Goal: Information Seeking & Learning: Learn about a topic

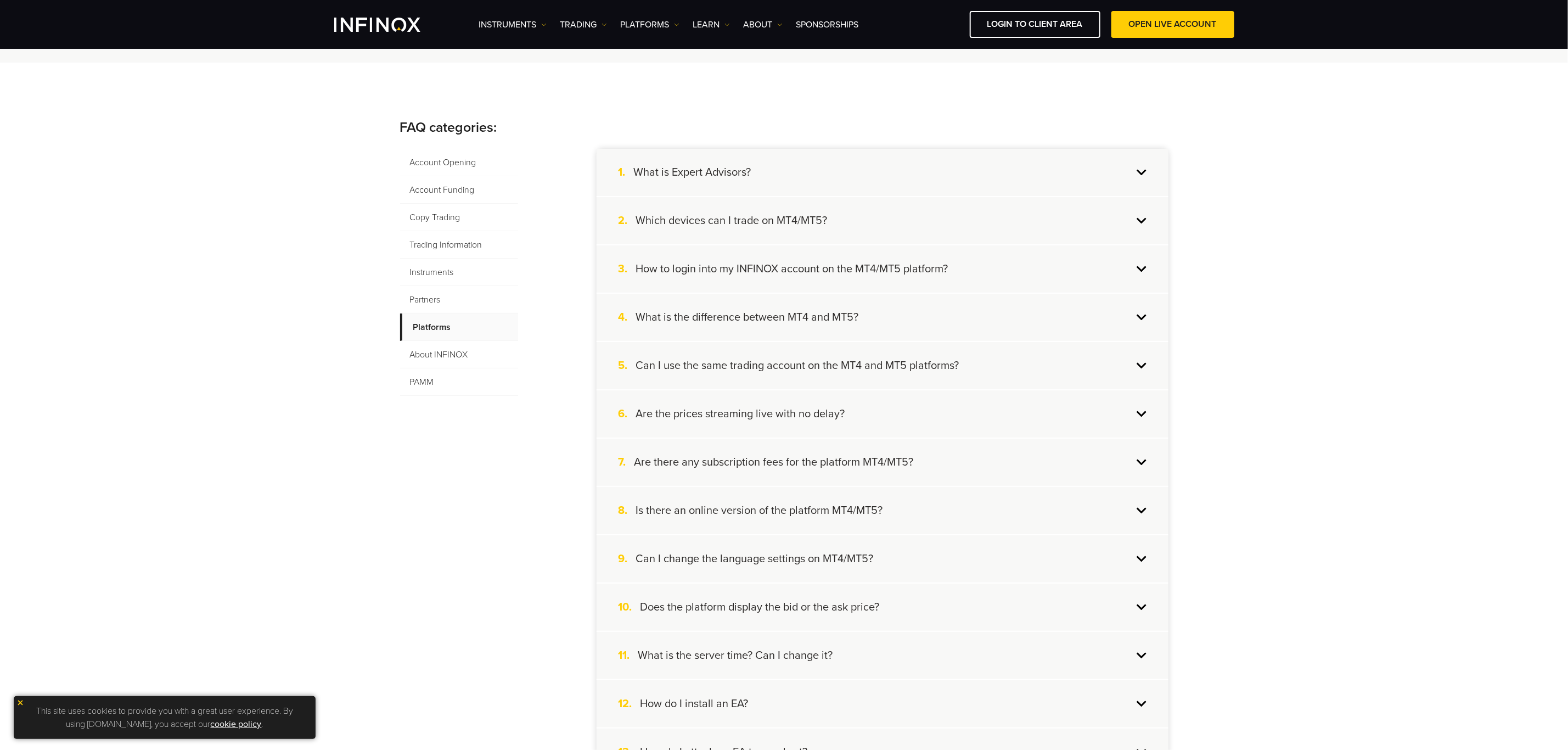
click at [450, 358] on span "About INFINOX" at bounding box center [459, 354] width 118 height 27
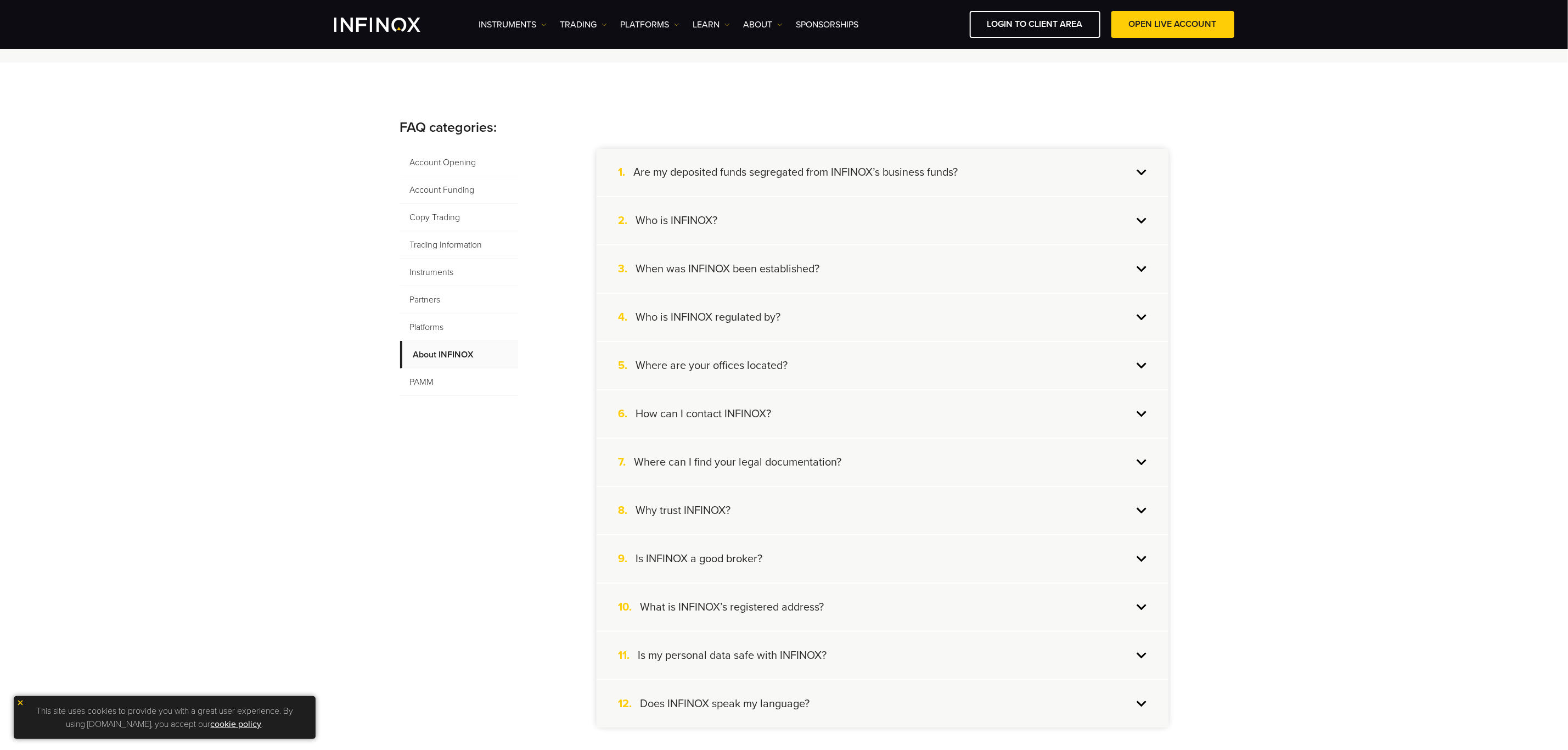
click at [863, 706] on div "12. Does INFINOX speak my language?" at bounding box center [882, 704] width 572 height 47
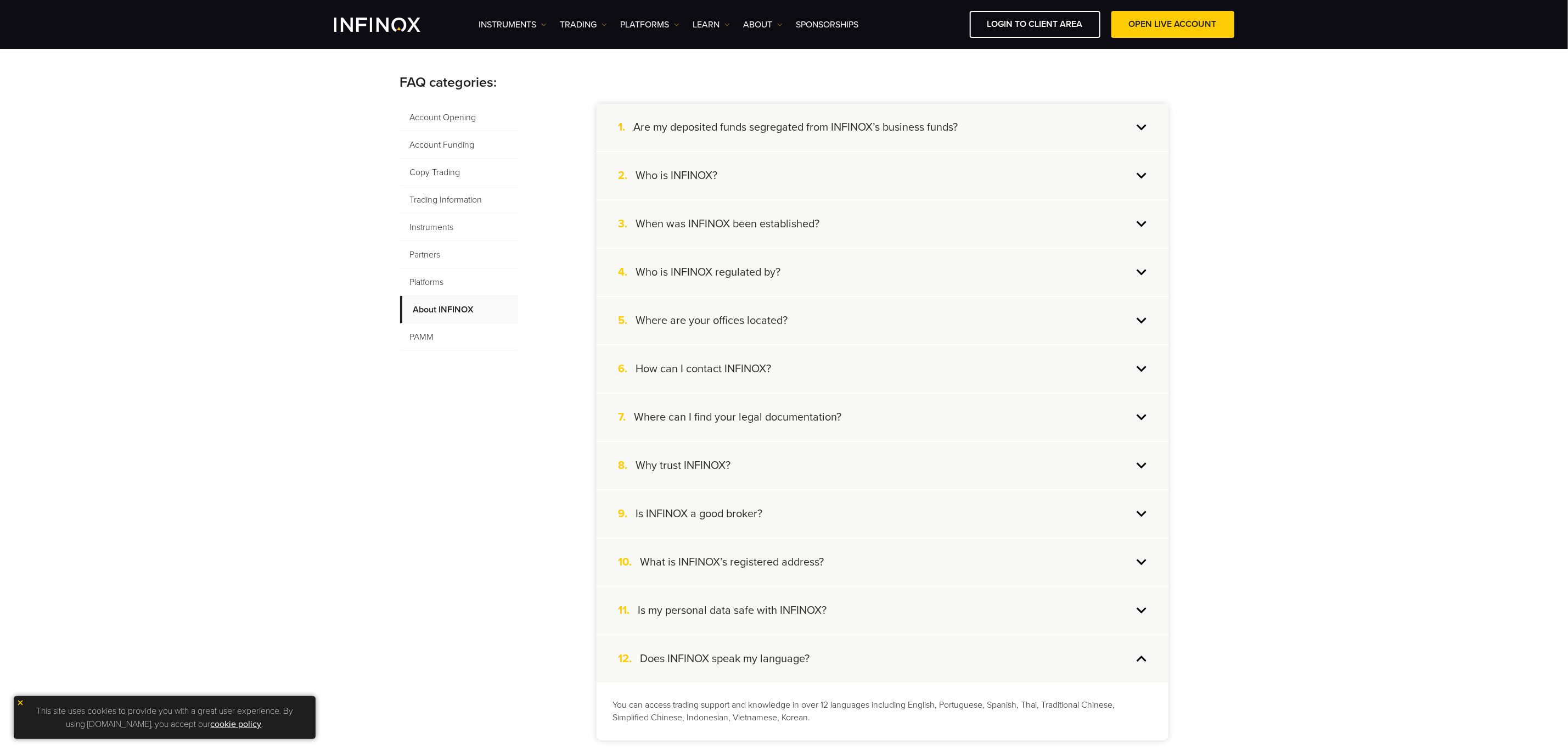
scroll to position [247, 0]
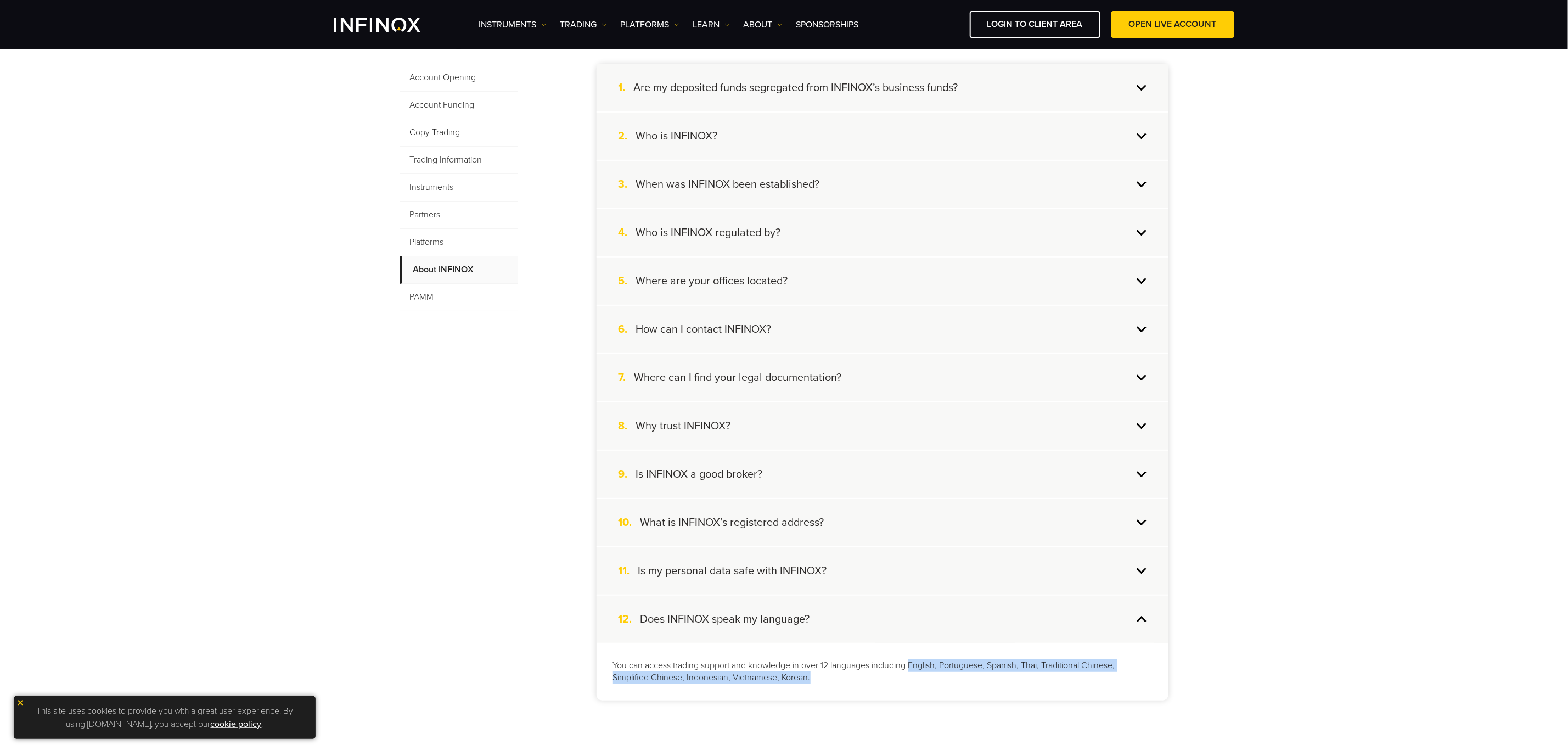
drag, startPoint x: 910, startPoint y: 661, endPoint x: 926, endPoint y: 674, distance: 20.6
click at [926, 674] on p "You can access trading support and knowledge in over 12 languages including Eng…" at bounding box center [882, 672] width 539 height 25
click at [854, 626] on div "12. Does INFINOX speak my language?" at bounding box center [882, 619] width 572 height 47
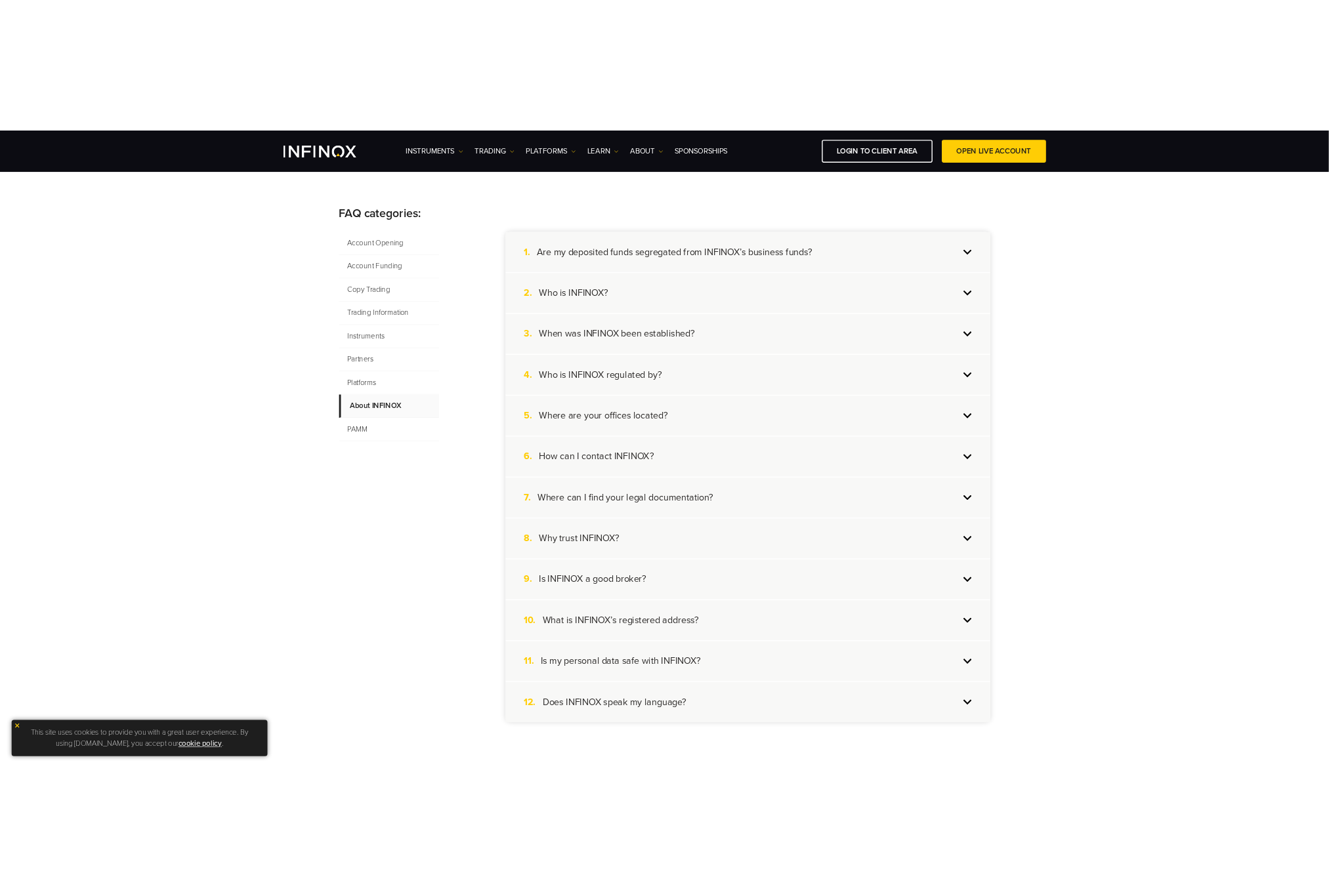
scroll to position [196, 0]
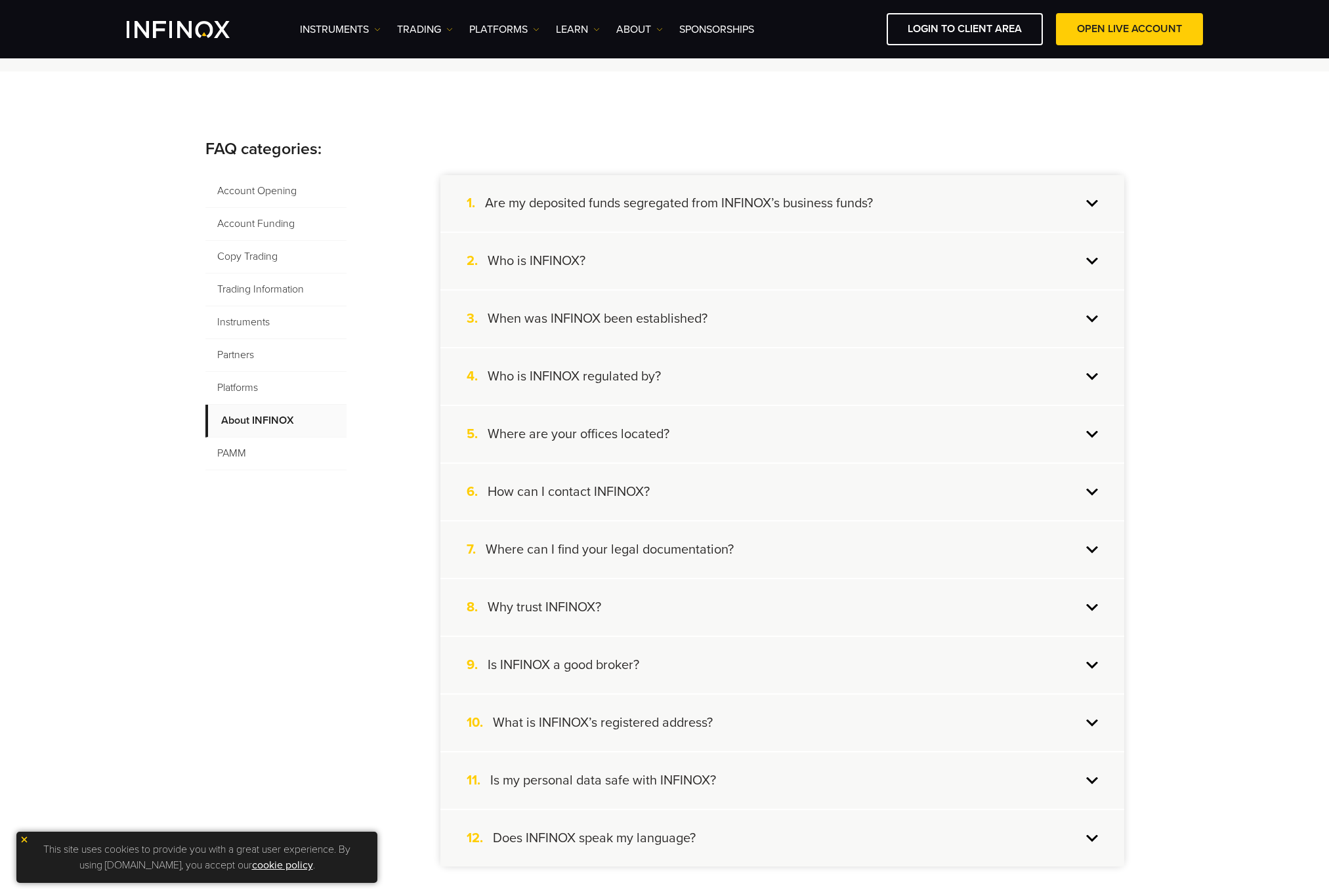
click at [855, 215] on div "1. Are my deposited funds segregated from INFINOX’s business funds?" at bounding box center [782, 203] width 684 height 56
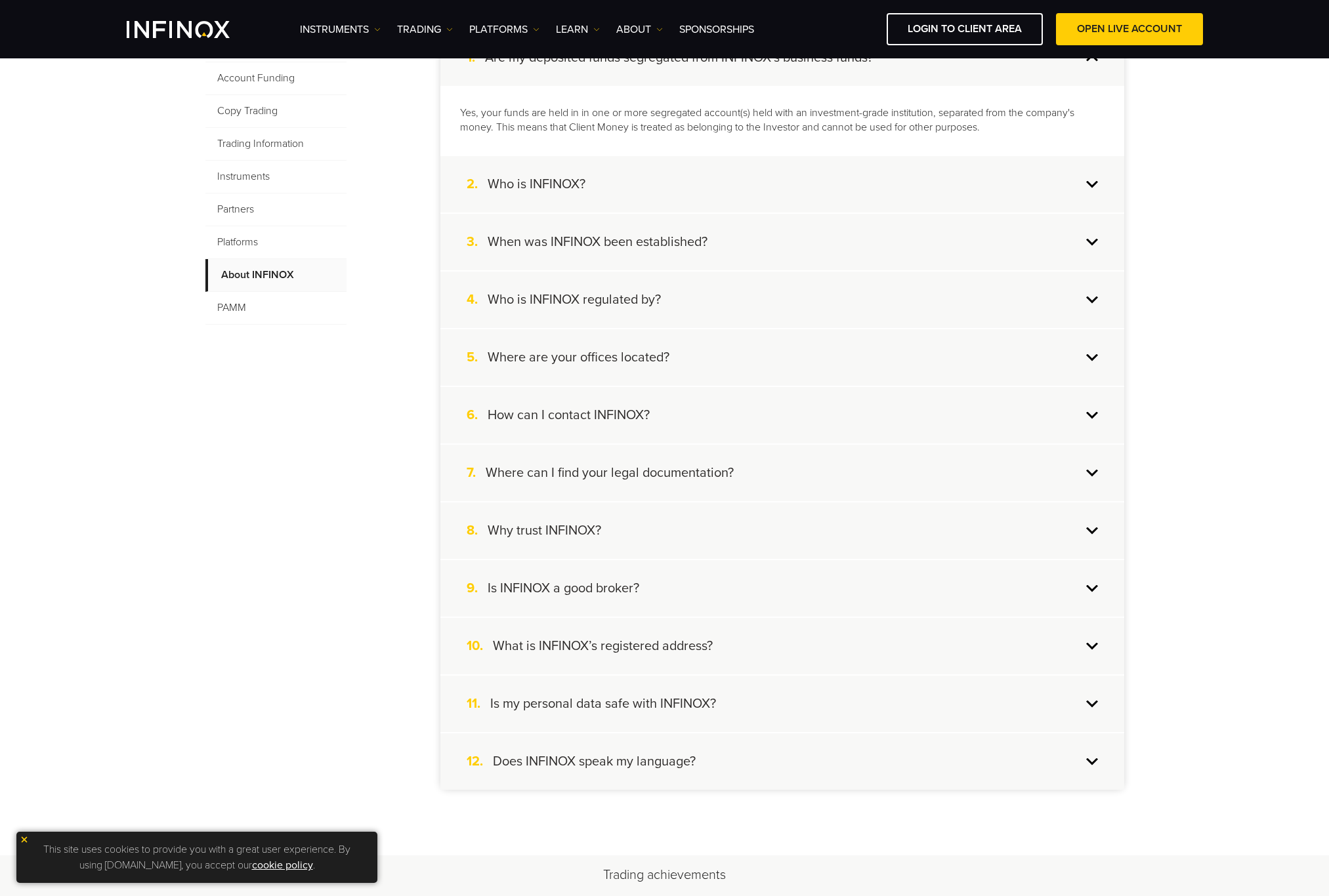
scroll to position [296, 0]
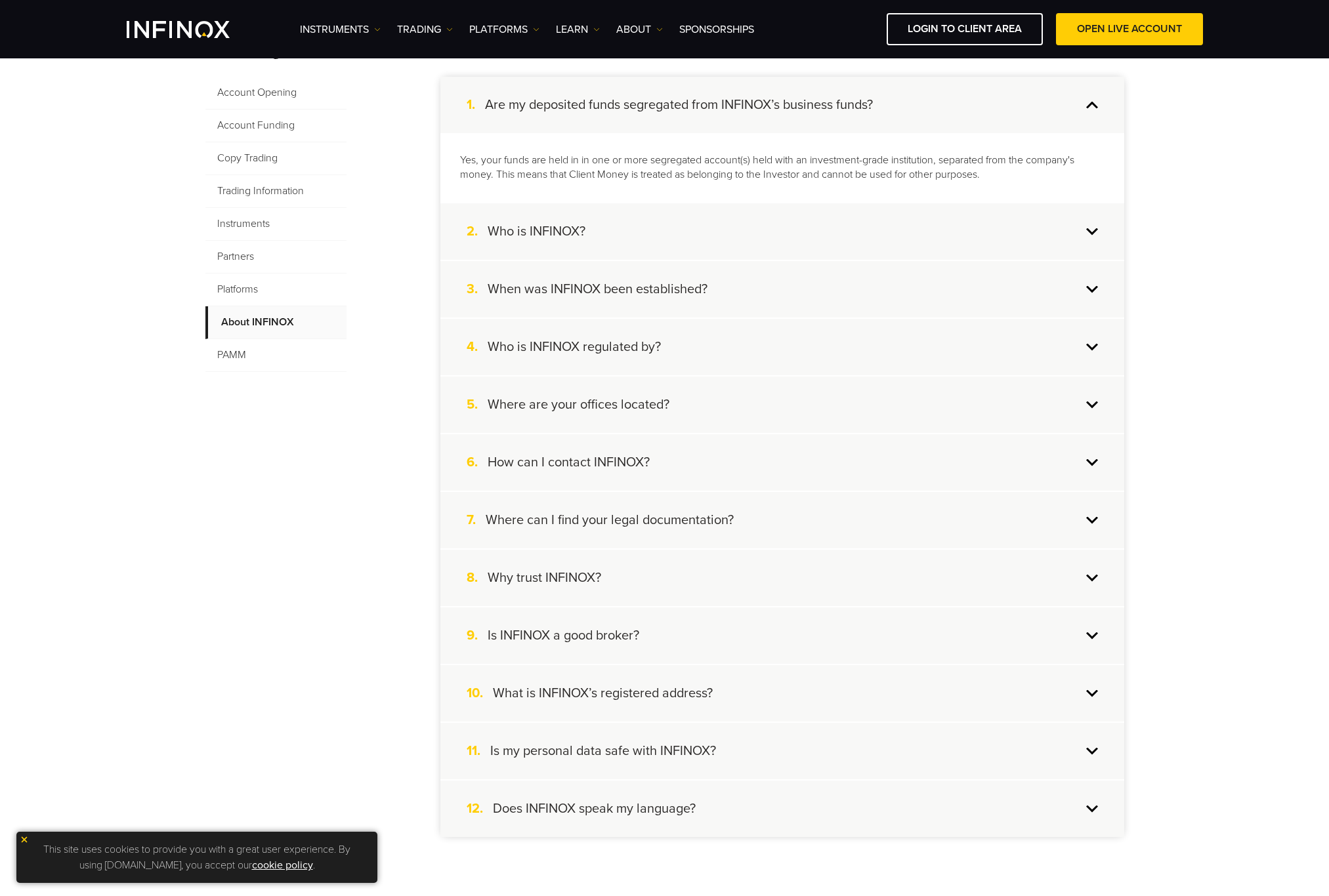
click at [244, 360] on span "PAMM" at bounding box center [276, 355] width 141 height 33
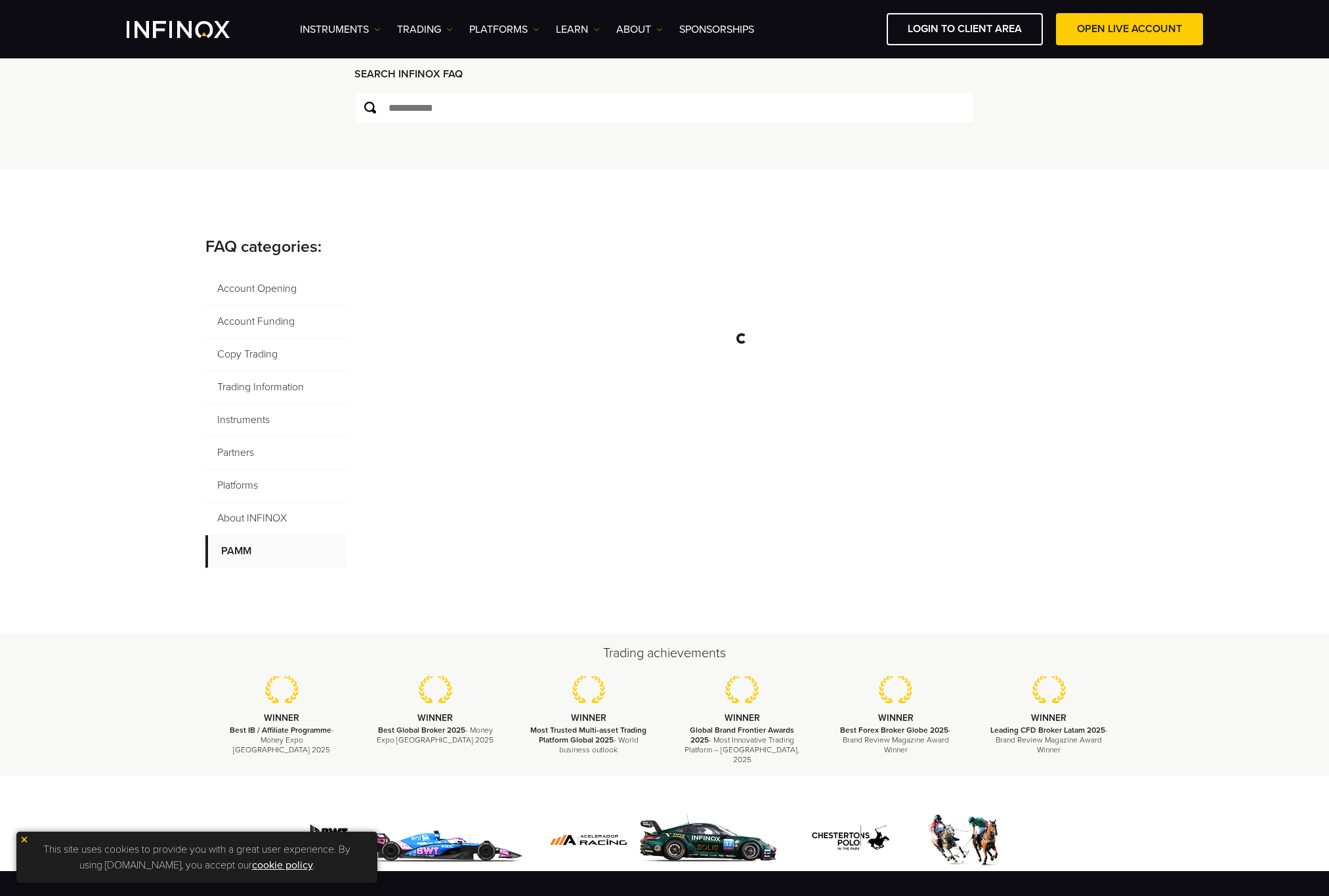
scroll to position [98, 0]
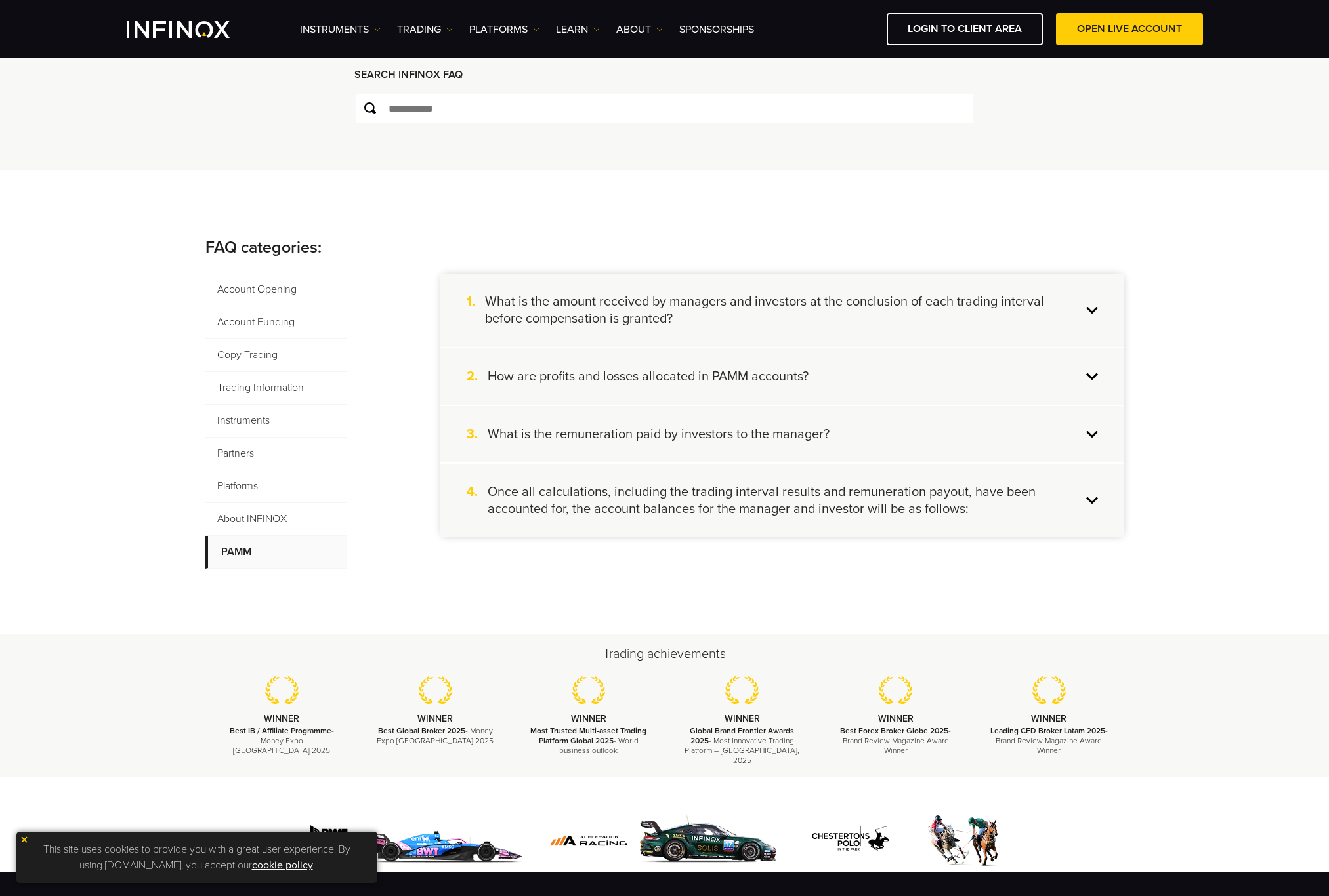
click at [839, 423] on div "3. What is the remuneration paid by investors to the manager?" at bounding box center [782, 434] width 684 height 56
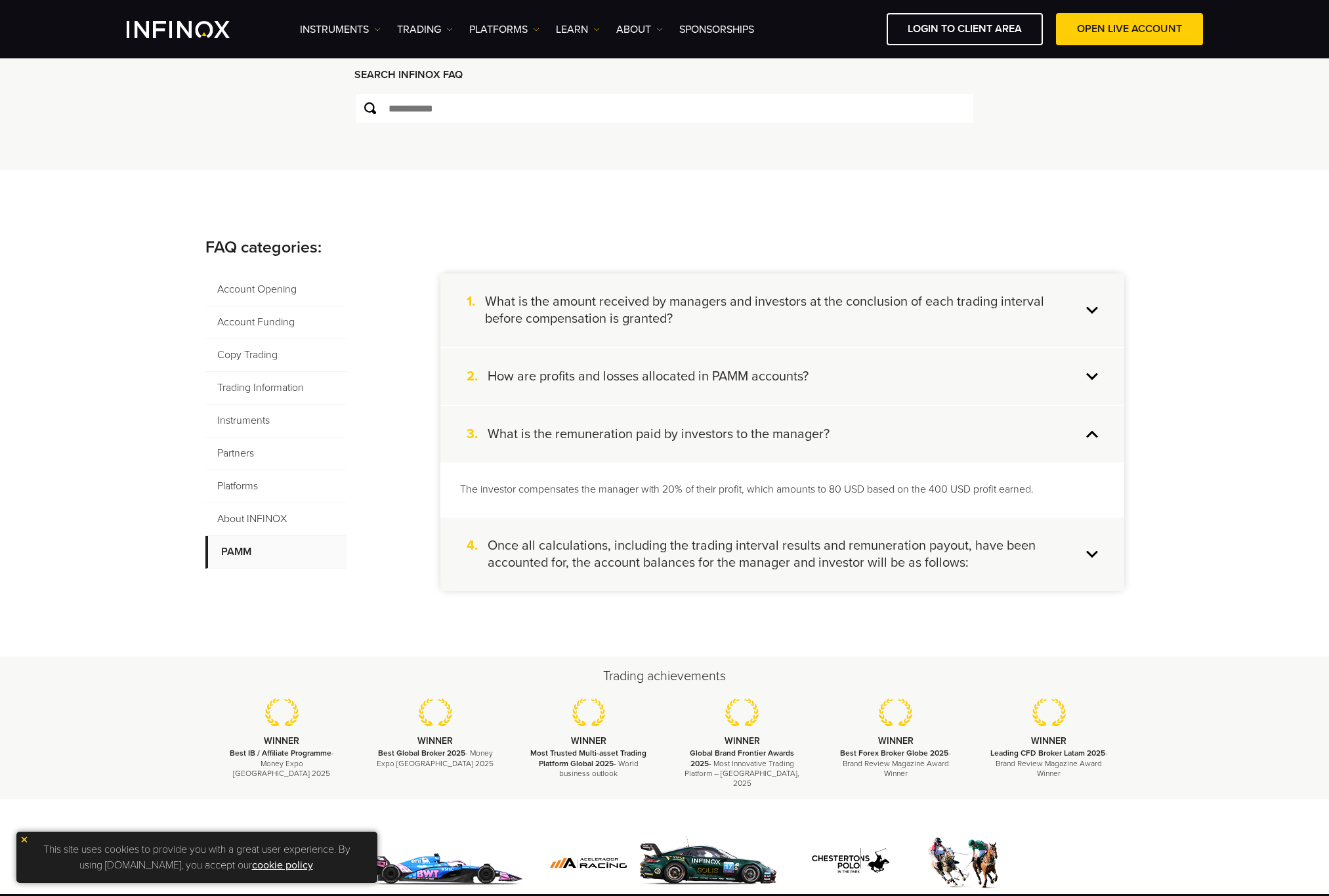
click at [878, 427] on div "3. What is the remuneration paid by investors to the manager?" at bounding box center [782, 434] width 684 height 56
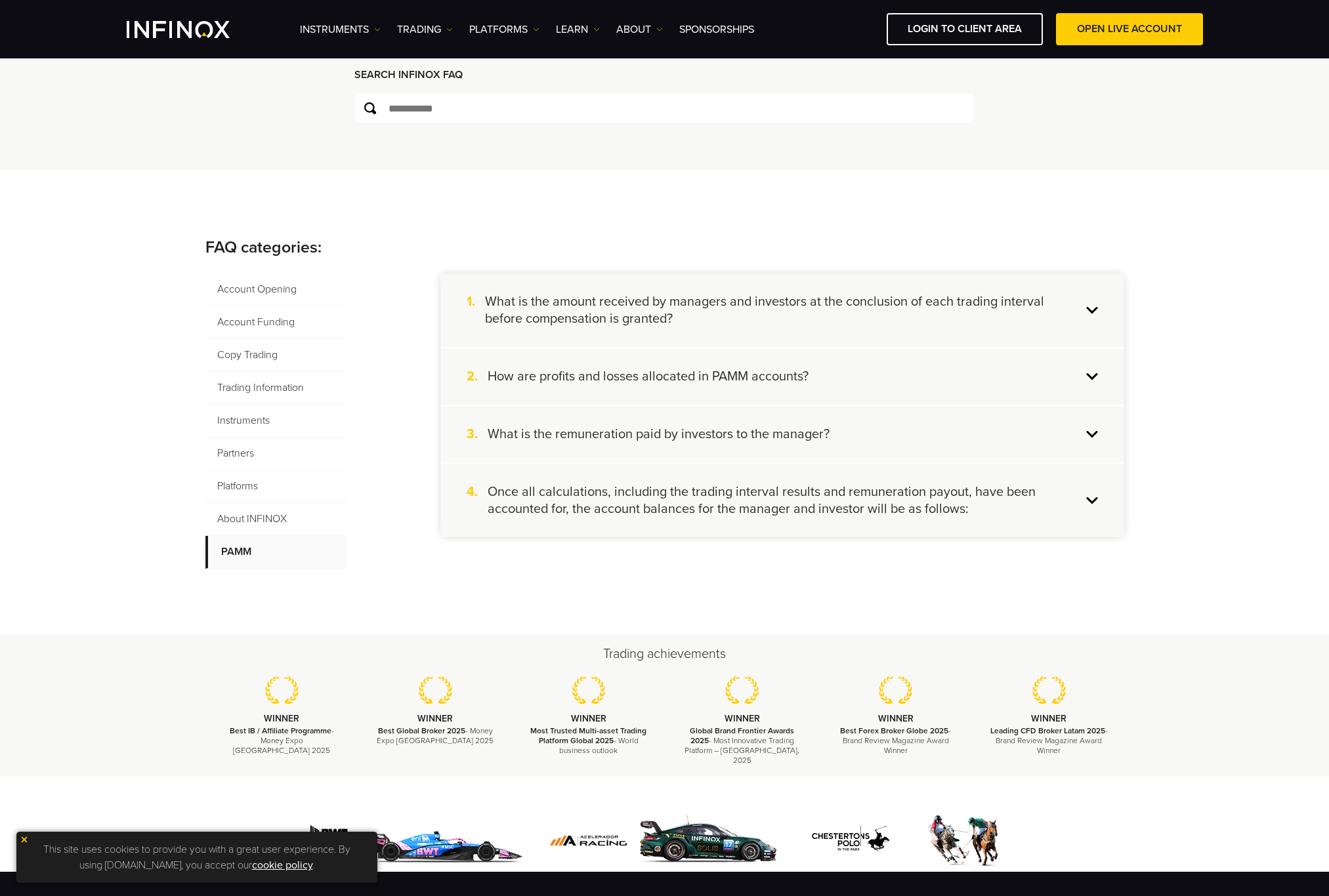
click at [814, 299] on h4 "What is the amount received by managers and investors at the conclusion of each…" at bounding box center [783, 310] width 596 height 34
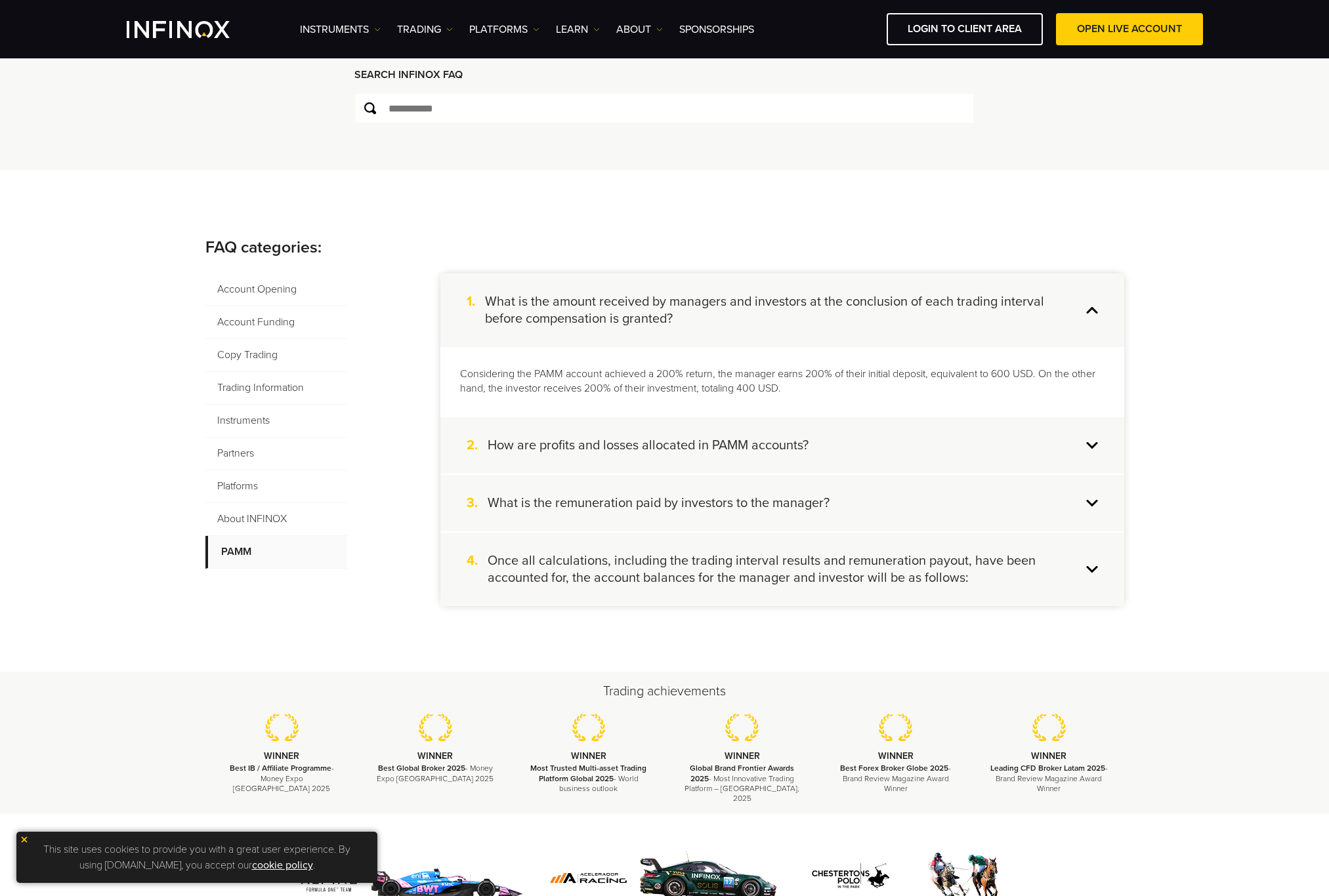
click at [814, 299] on h4 "What is the amount received by managers and investors at the conclusion of each…" at bounding box center [783, 310] width 596 height 34
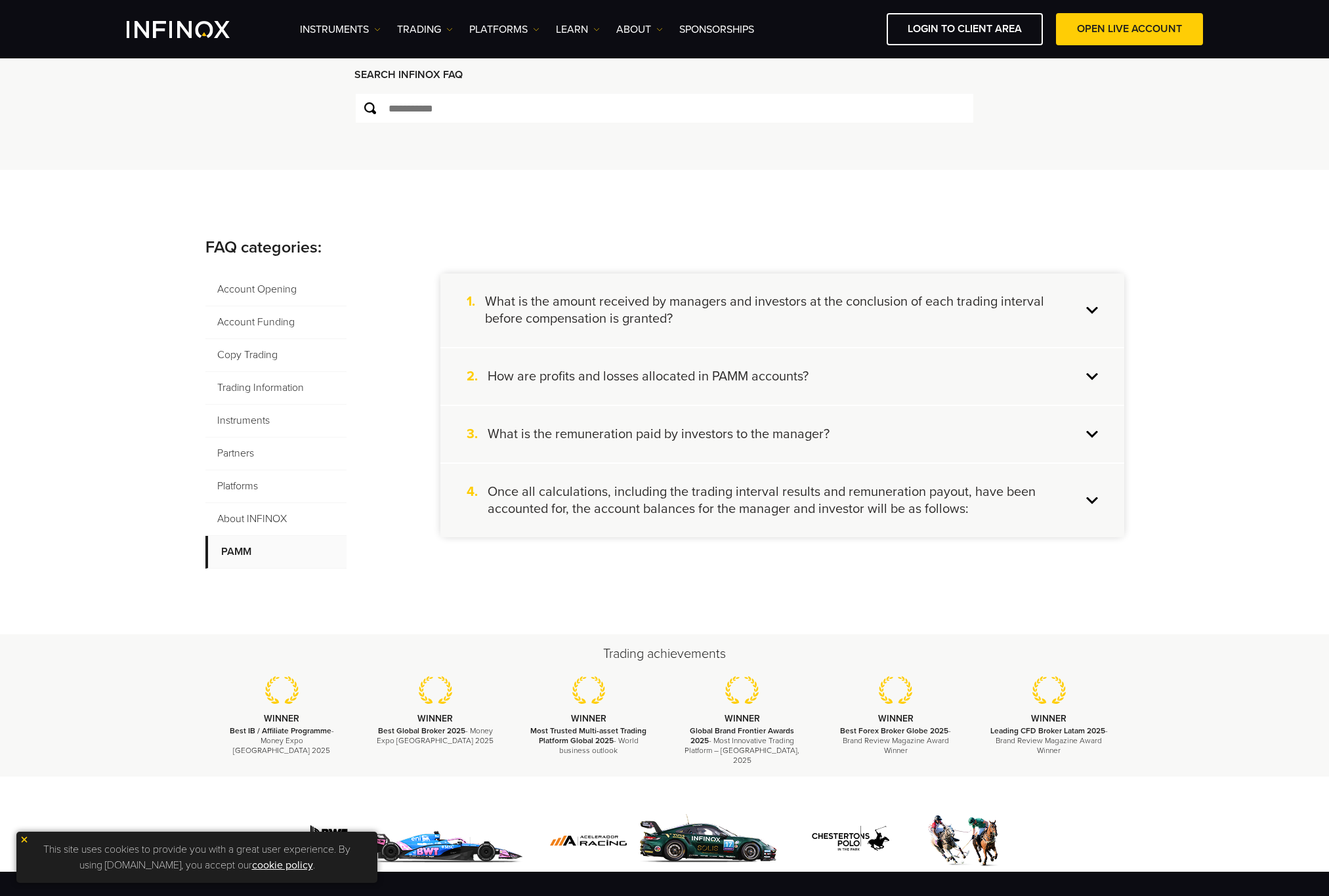
click at [1093, 310] on div "1. What is the amount received by managers and investors at the conclusion of e…" at bounding box center [782, 311] width 684 height 74
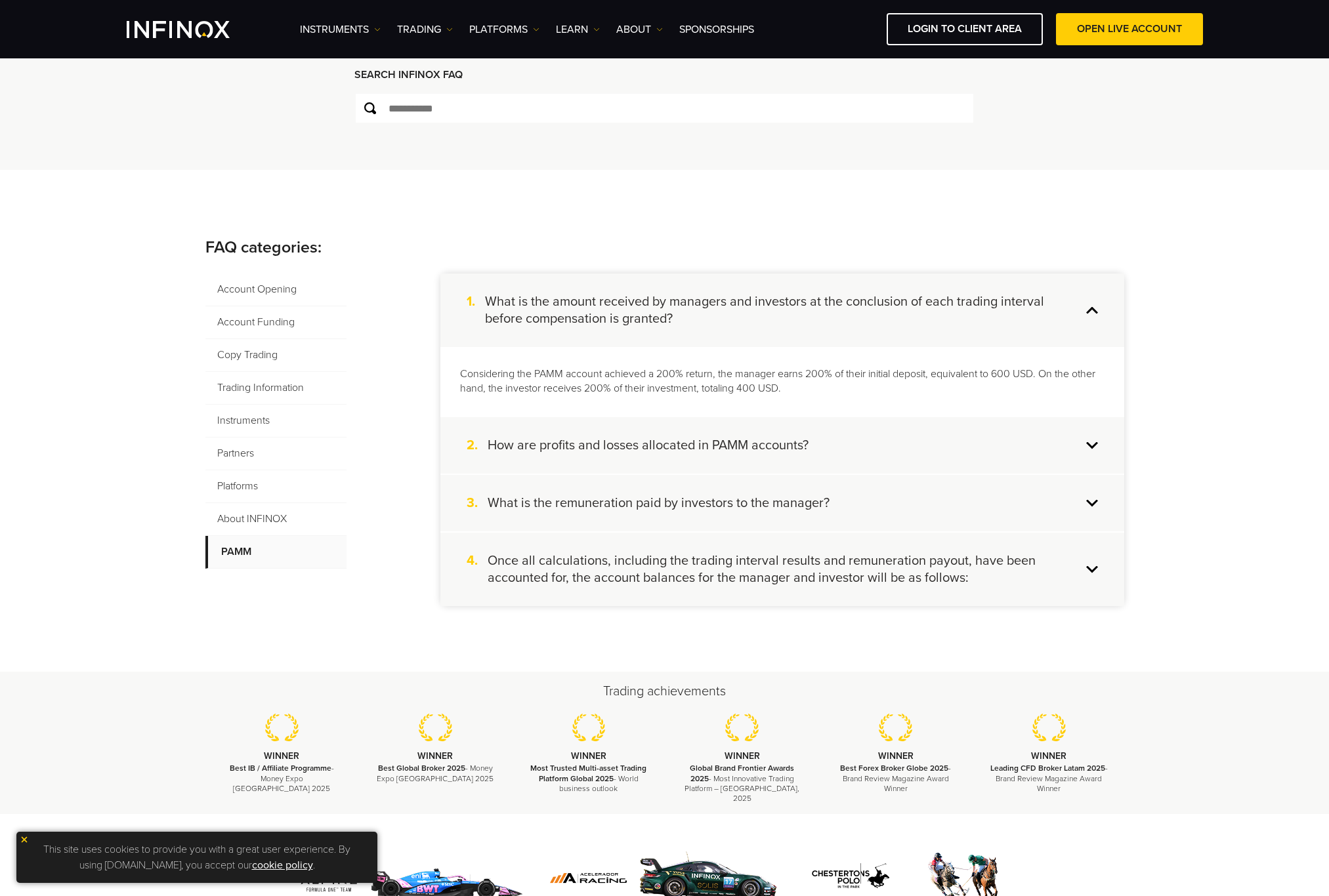
click at [901, 394] on p "Considering the PAMM account achieved a 200% return, the manager earns 200% of …" at bounding box center [782, 382] width 644 height 30
click at [873, 386] on p "Considering the PAMM account achieved a 200% return, the manager earns 200% of …" at bounding box center [782, 382] width 644 height 30
click at [841, 378] on p "Considering the PAMM account achieved a 200% return, the manager earns 200% of …" at bounding box center [782, 382] width 644 height 30
drag, startPoint x: 833, startPoint y: 374, endPoint x: 666, endPoint y: 374, distance: 167.0
click at [666, 374] on p "Considering the PAMM account achieved a 200% return, the manager earns 200% of …" at bounding box center [782, 382] width 644 height 30
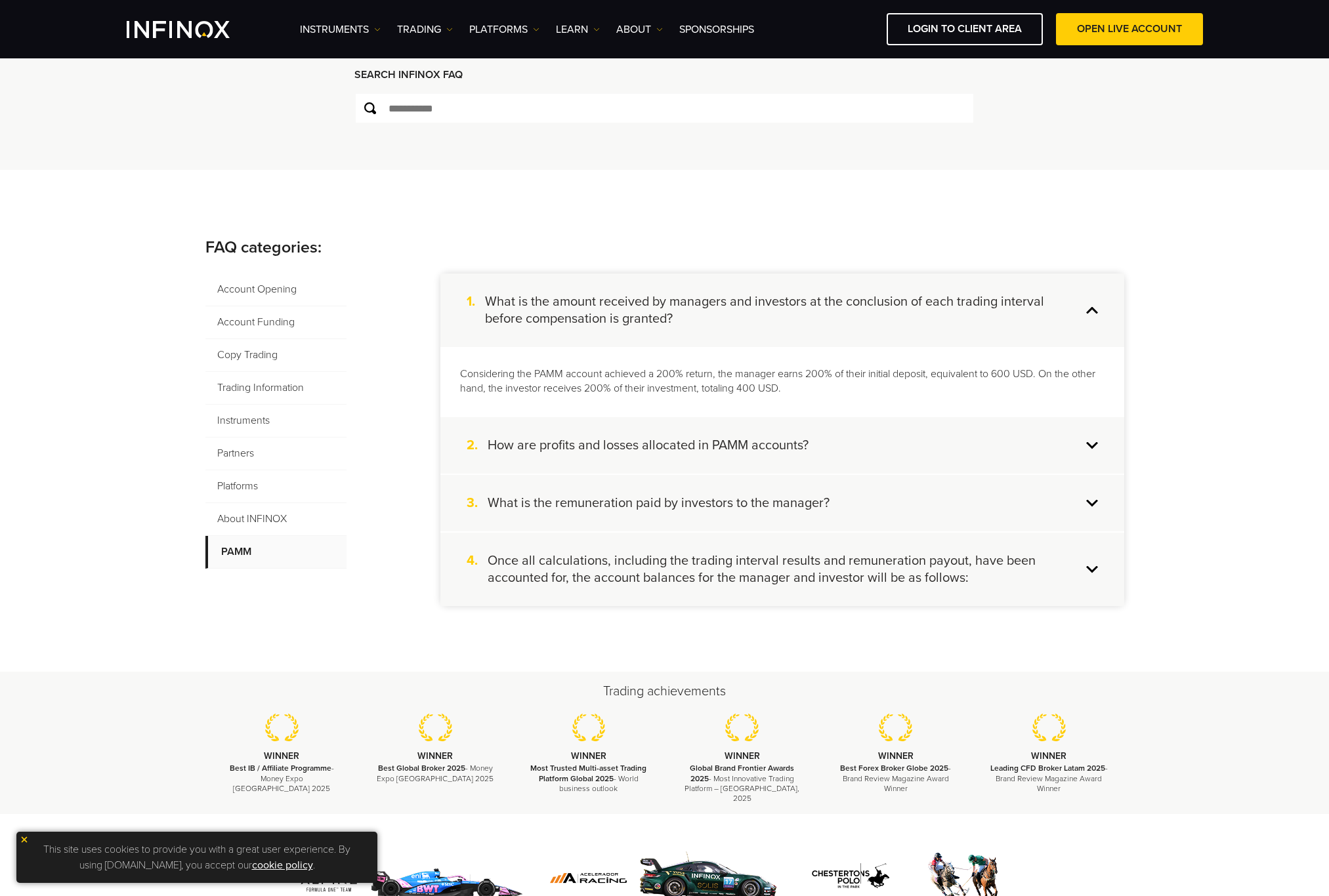
click at [699, 382] on p "Considering the PAMM account achieved a 200% return, the manager earns 200% of …" at bounding box center [782, 382] width 644 height 30
drag, startPoint x: 699, startPoint y: 382, endPoint x: 809, endPoint y: 824, distance: 455.5
click at [807, 826] on div at bounding box center [664, 862] width 1329 height 95
click at [807, 815] on div at bounding box center [664, 862] width 1329 height 95
click at [705, 301] on h4 "What is the amount received by managers and investors at the conclusion of each…" at bounding box center [783, 310] width 596 height 34
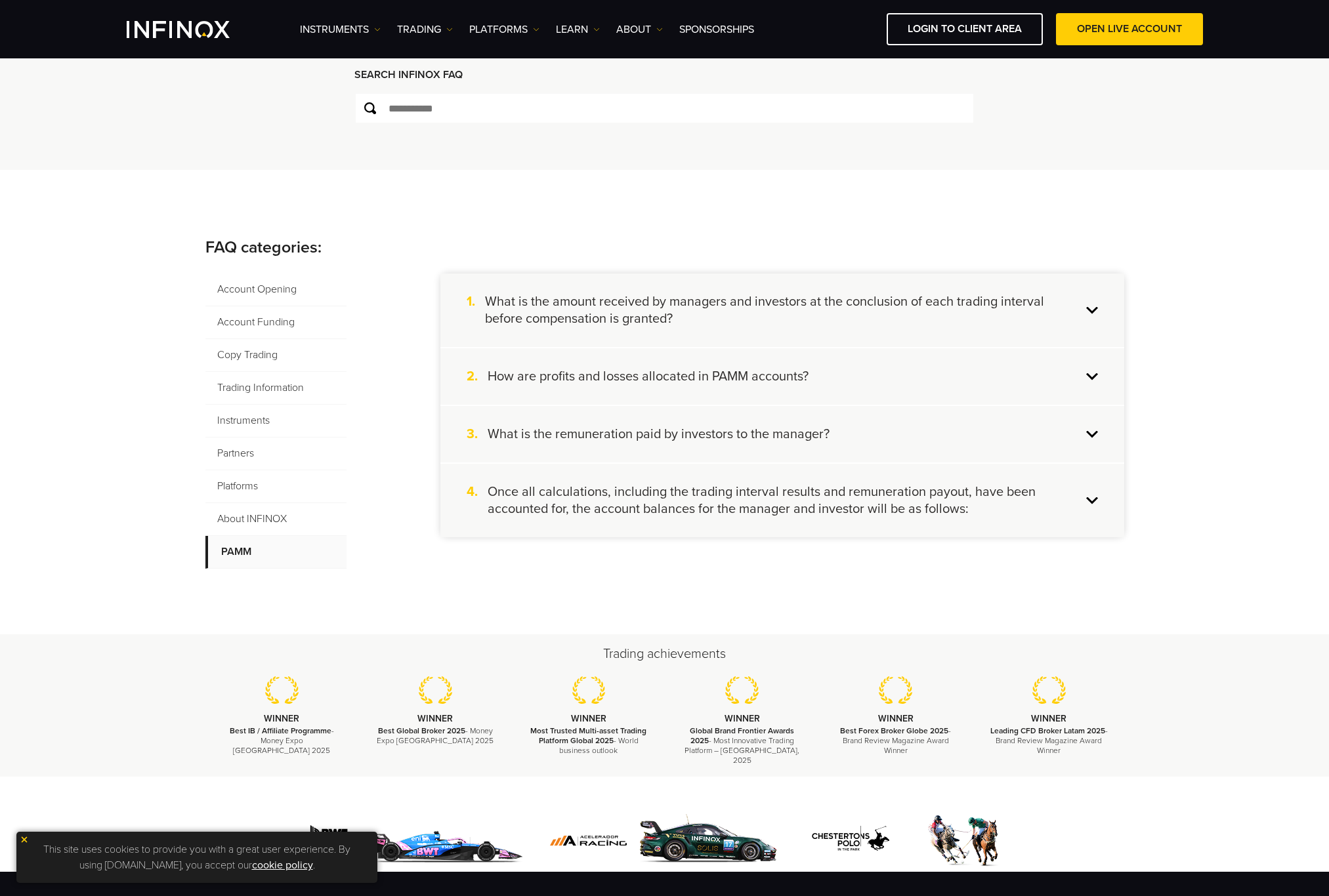
click at [715, 305] on h4 "What is the amount received by managers and investors at the conclusion of each…" at bounding box center [783, 310] width 596 height 34
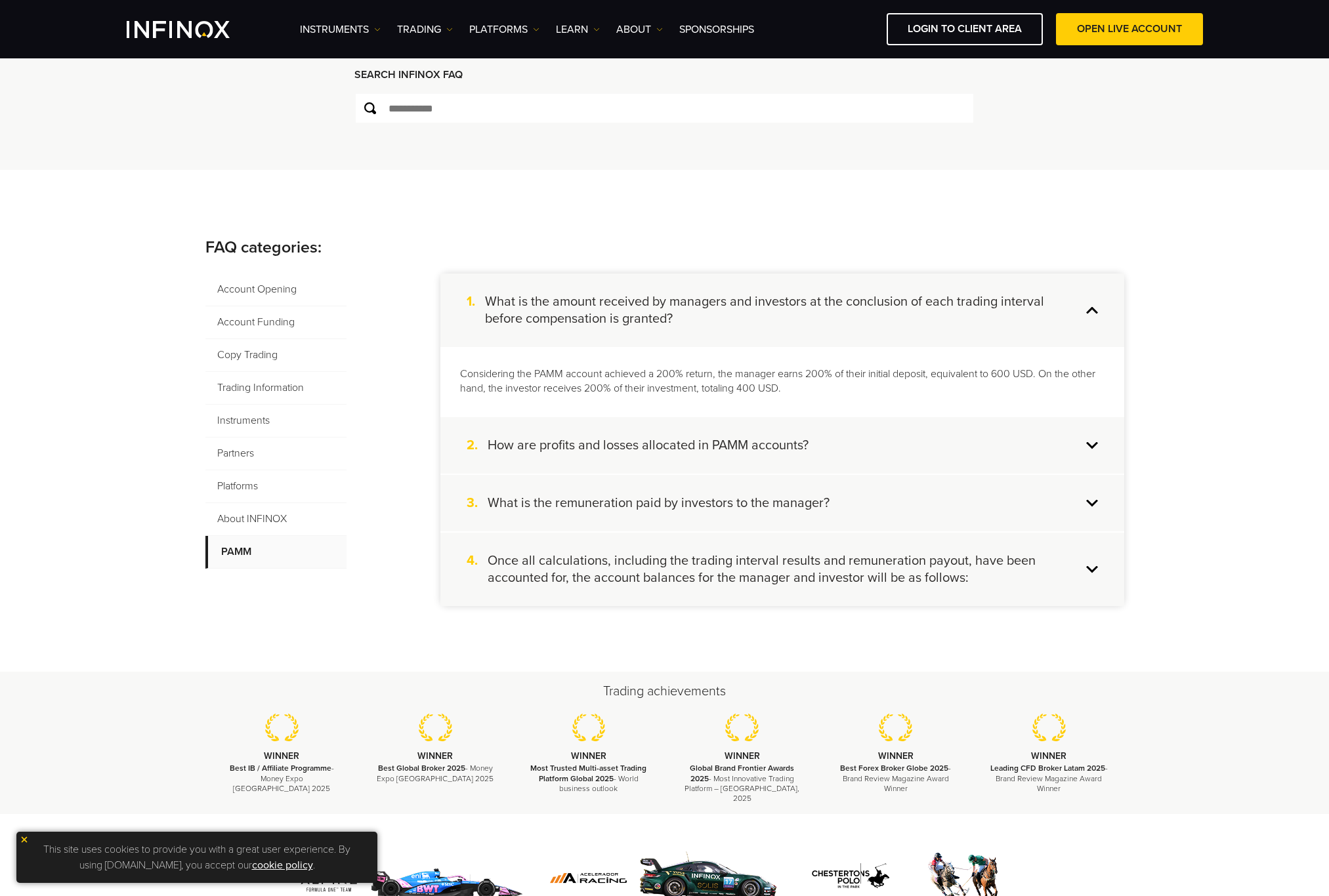
click at [268, 338] on span "Account Funding" at bounding box center [276, 322] width 141 height 33
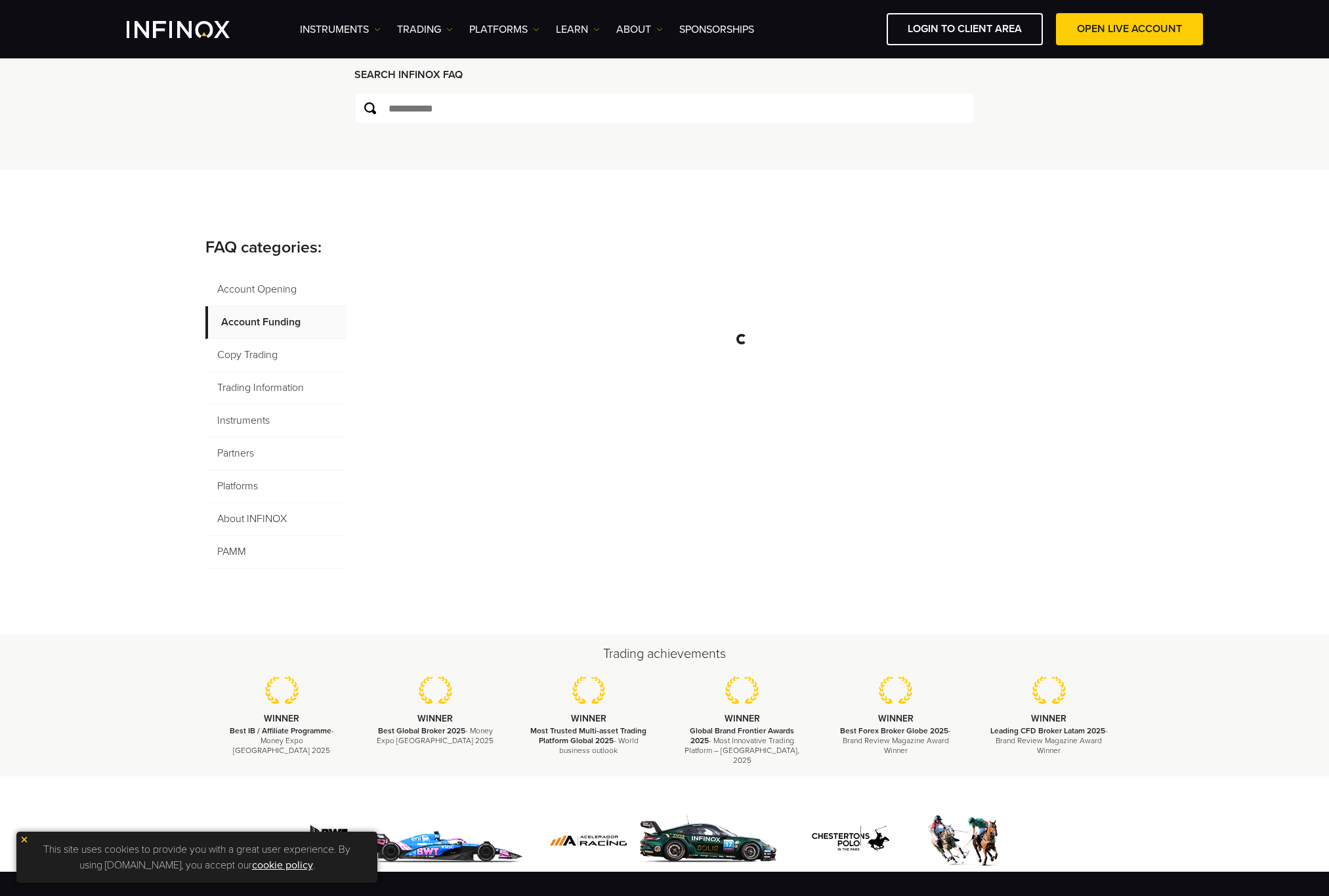
click at [281, 343] on span "Copy Trading" at bounding box center [276, 355] width 141 height 33
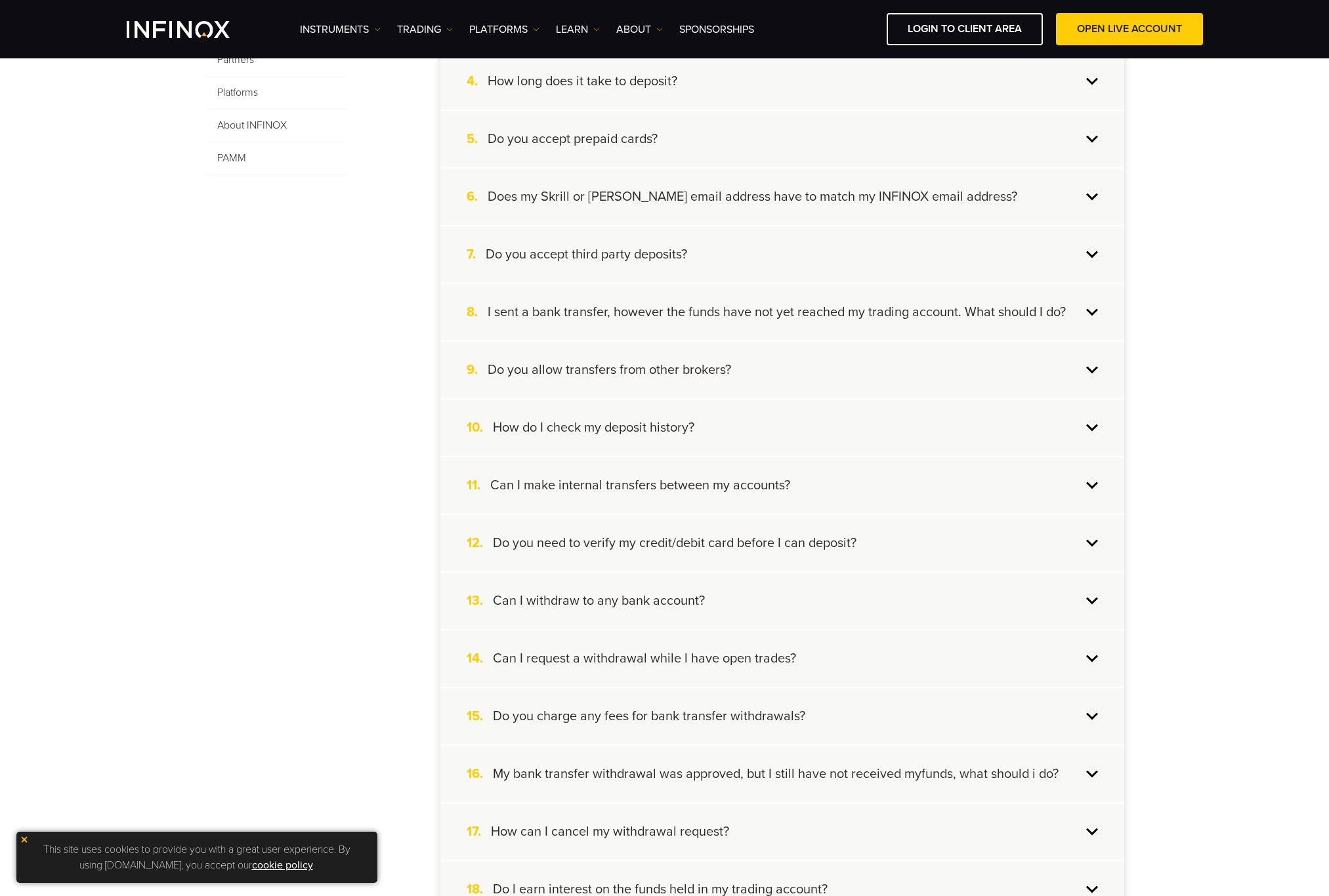
scroll to position [984, 0]
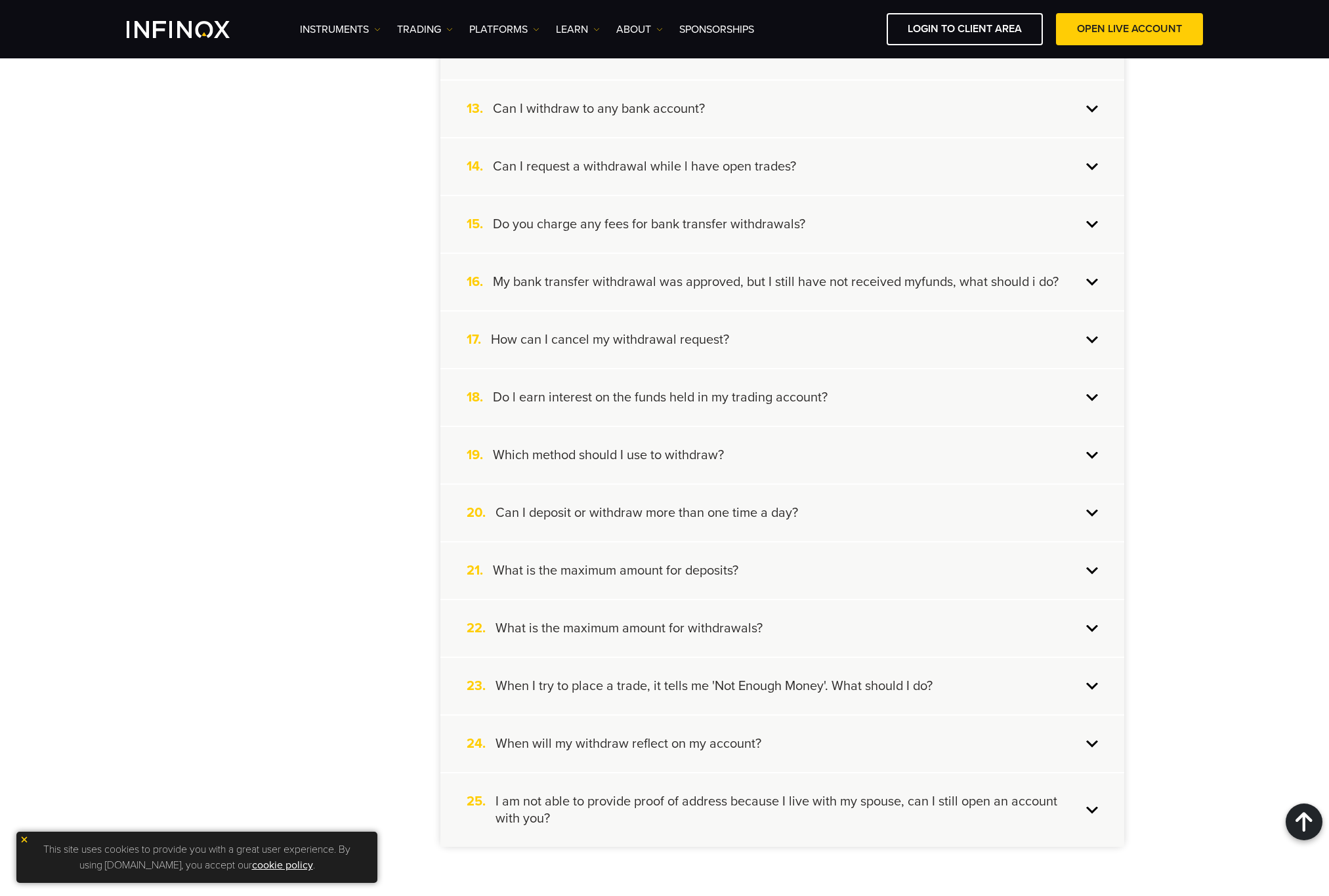
click at [731, 620] on h4 "What is the maximum amount for withdrawals?" at bounding box center [629, 628] width 267 height 17
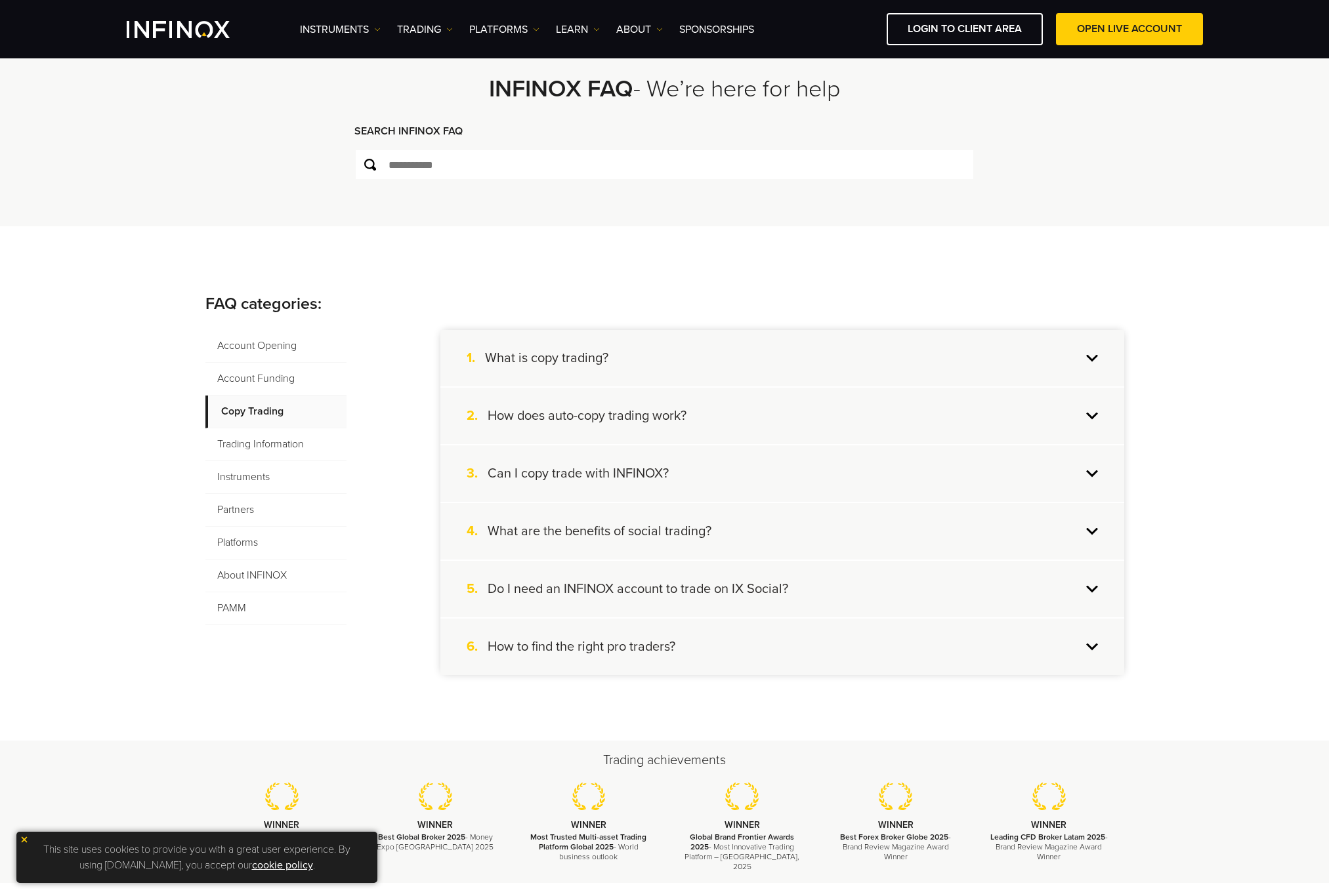
scroll to position [0, 0]
